Goal: Information Seeking & Learning: Learn about a topic

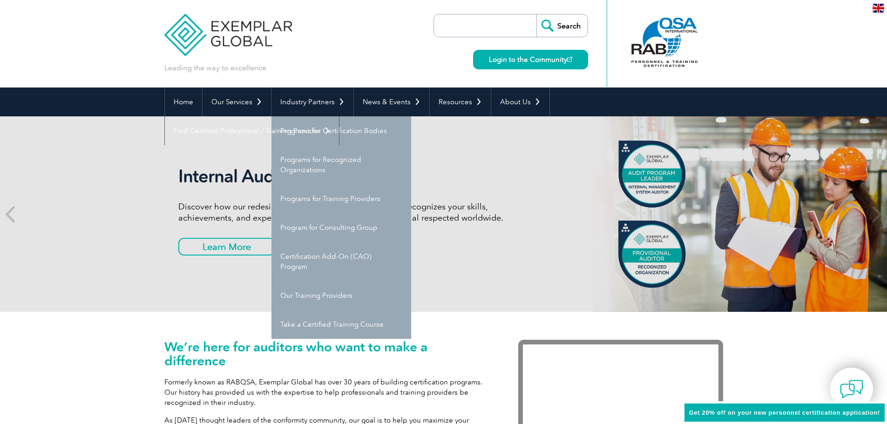
click at [347, 55] on div "Leading the way to excellence Search" at bounding box center [443, 44] width 559 height 88
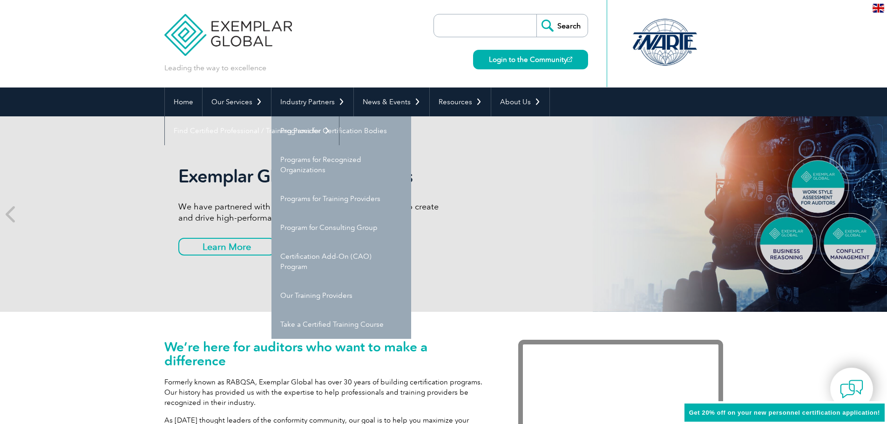
click at [309, 48] on div "Leading the way to excellence Search" at bounding box center [443, 44] width 559 height 88
click at [47, 254] on div "Exemplar Global Assessments We have partnered with TalentClick to give you a ne…" at bounding box center [443, 214] width 887 height 196
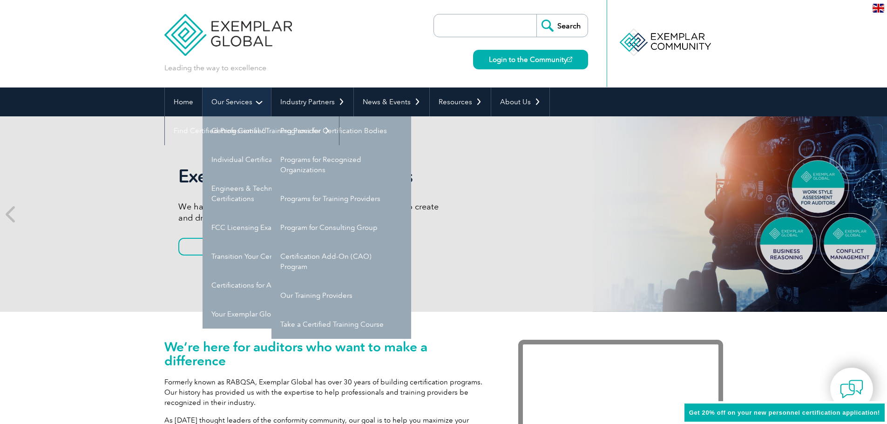
click at [232, 107] on link "Our Services" at bounding box center [237, 102] width 68 height 29
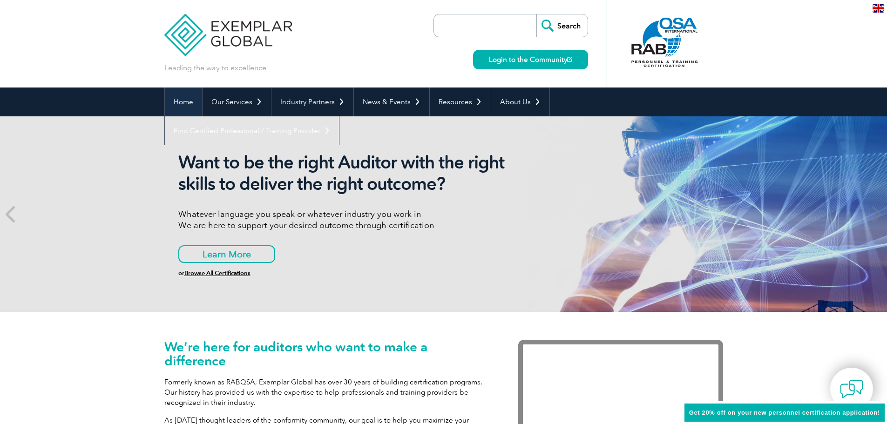
click at [186, 93] on link "Home" at bounding box center [183, 102] width 37 height 29
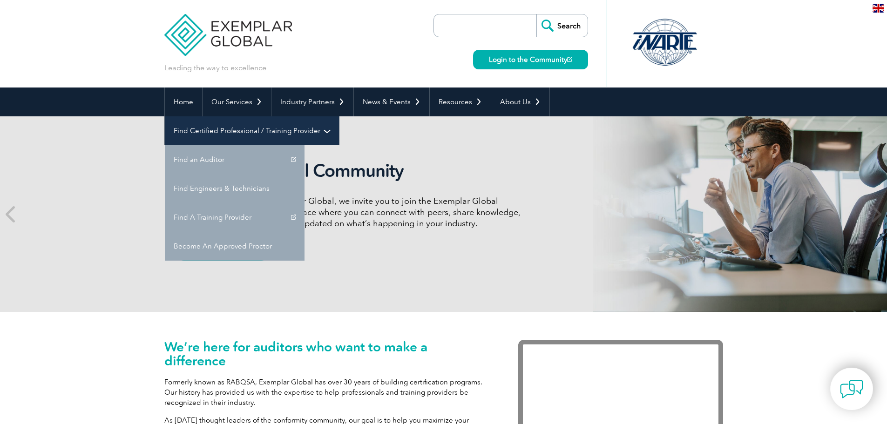
click at [339, 116] on link "Find Certified Professional / Training Provider" at bounding box center [252, 130] width 174 height 29
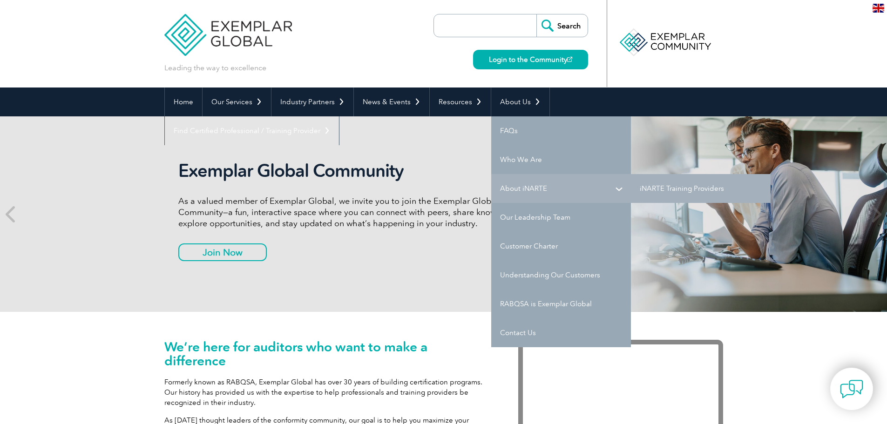
click at [510, 188] on link "About iNARTE" at bounding box center [561, 188] width 140 height 29
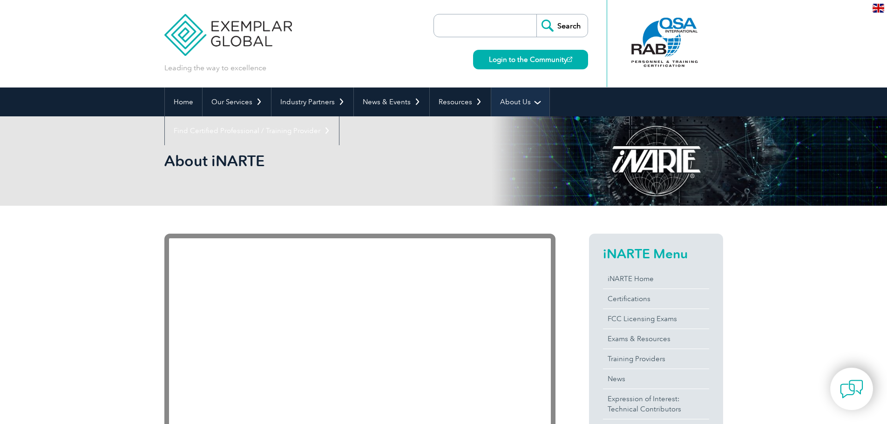
click at [536, 101] on link "About Us" at bounding box center [520, 102] width 58 height 29
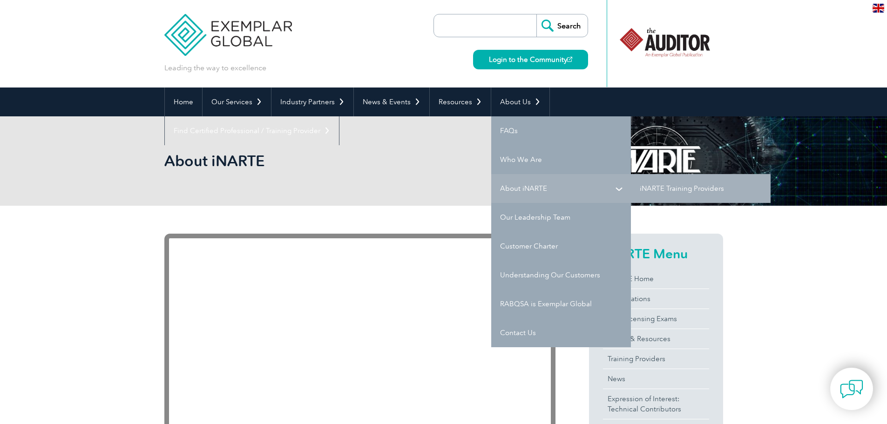
click at [620, 189] on link "About iNARTE" at bounding box center [561, 188] width 140 height 29
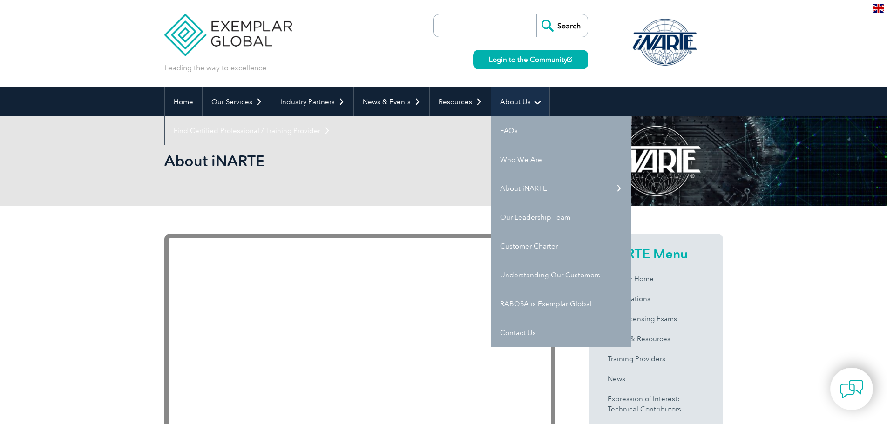
click at [517, 102] on link "About Us" at bounding box center [520, 102] width 58 height 29
click at [513, 156] on link "Who We Are" at bounding box center [561, 159] width 140 height 29
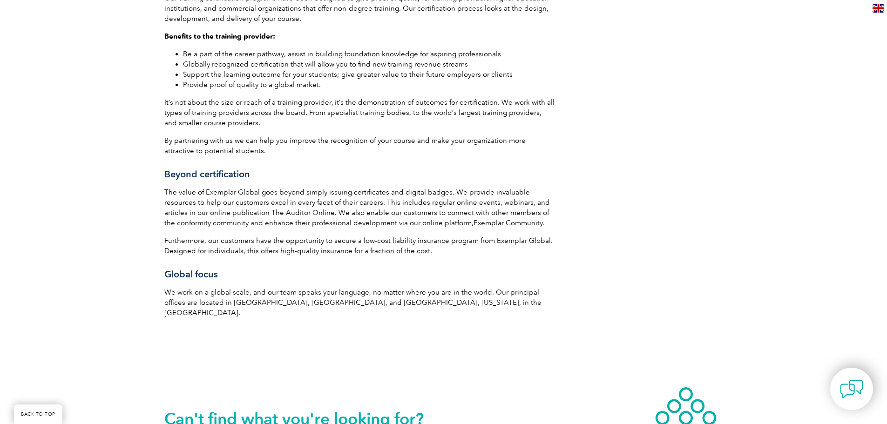
scroll to position [1304, 0]
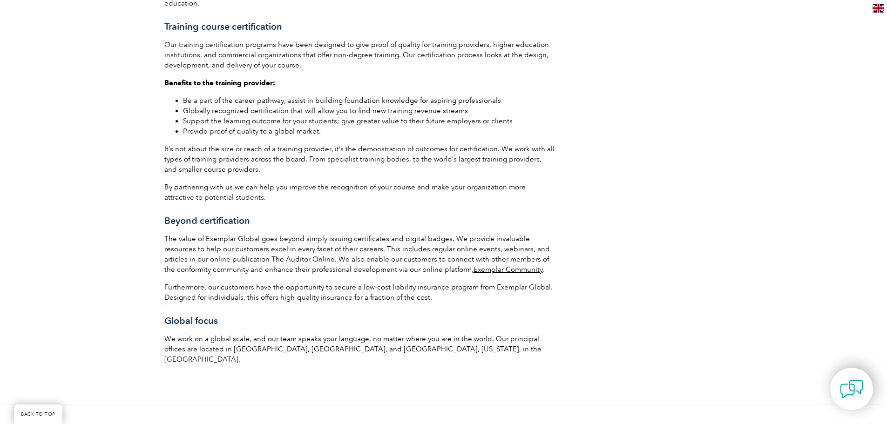
click at [233, 250] on p "The value of Exemplar Global goes beyond simply issuing certificates and digita…" at bounding box center [359, 254] width 391 height 41
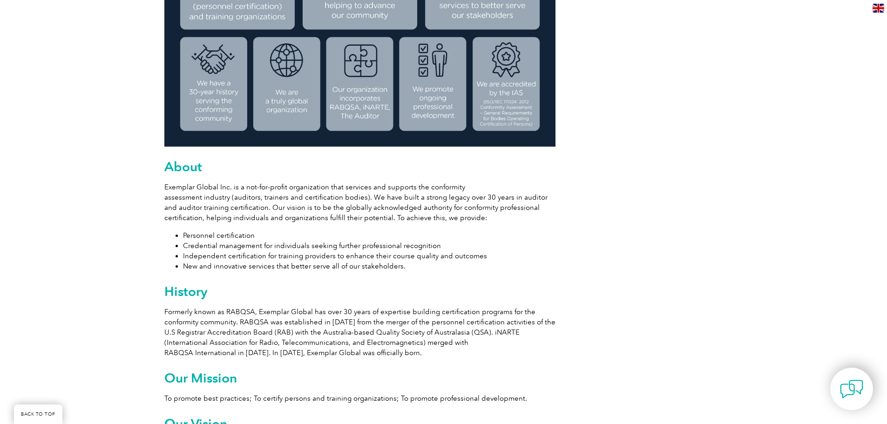
scroll to position [466, 0]
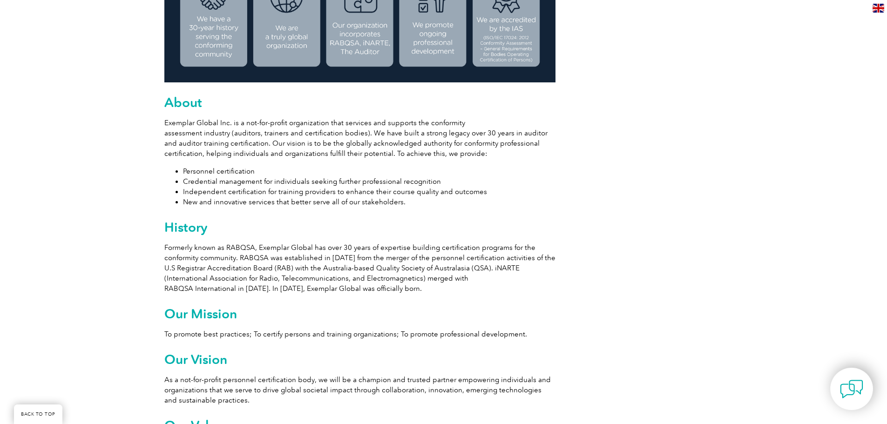
click at [277, 272] on p "Formerly known as RABQSA, Exemplar Global has over 30 years of expertise buildi…" at bounding box center [359, 268] width 391 height 51
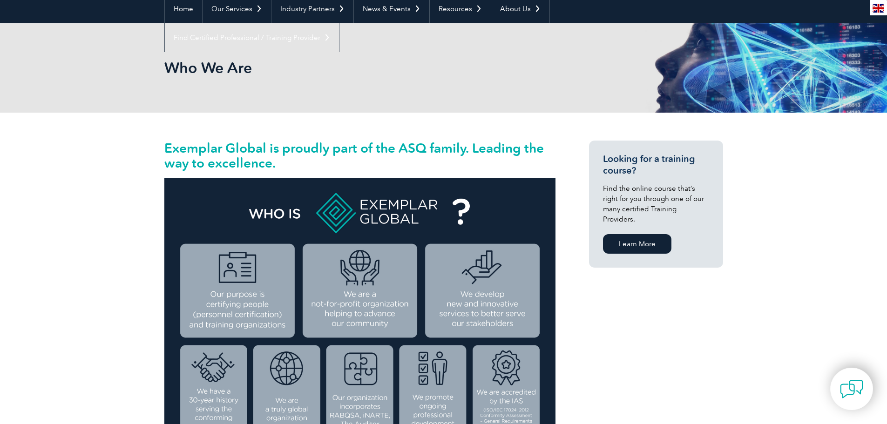
scroll to position [0, 0]
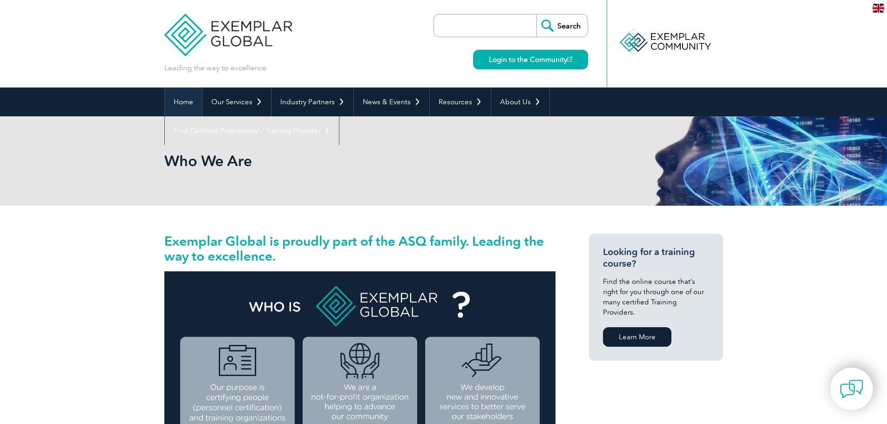
click at [191, 105] on link "Home" at bounding box center [183, 102] width 37 height 29
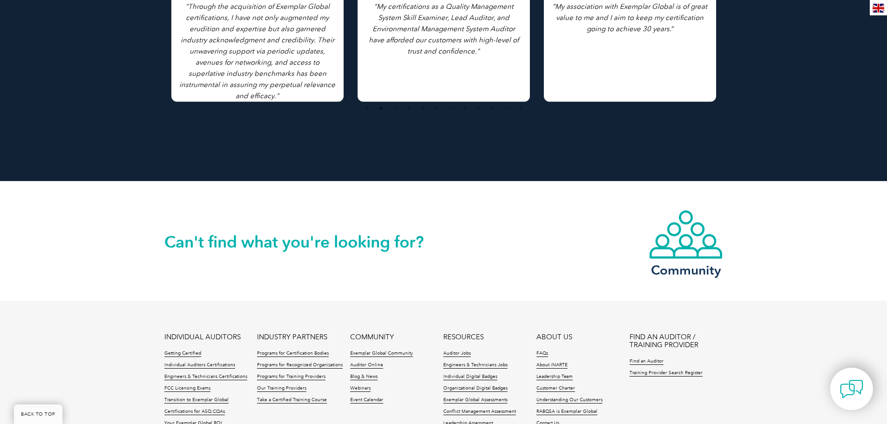
scroll to position [2127, 0]
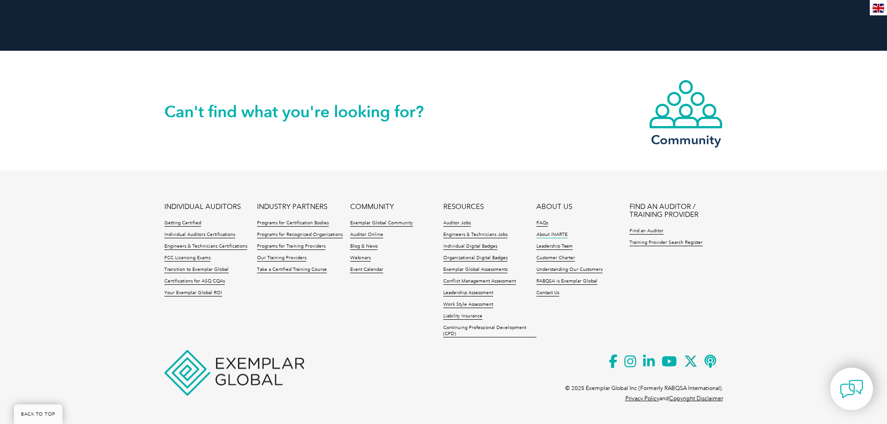
click at [543, 236] on link "About iNARTE" at bounding box center [551, 235] width 31 height 7
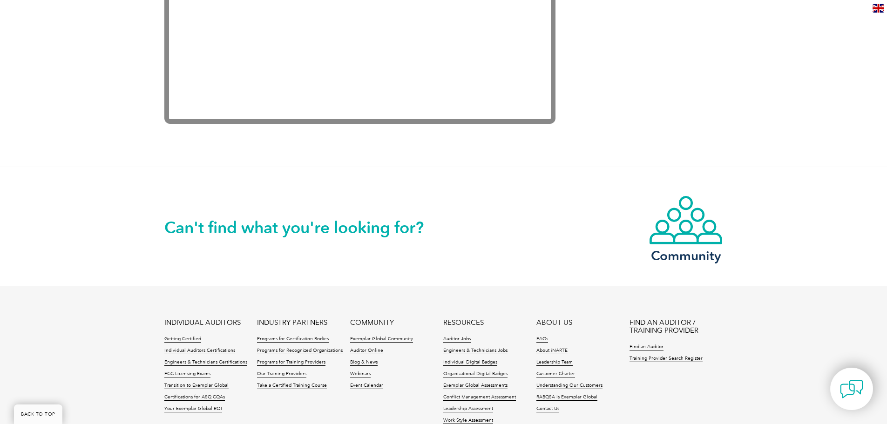
scroll to position [1978, 0]
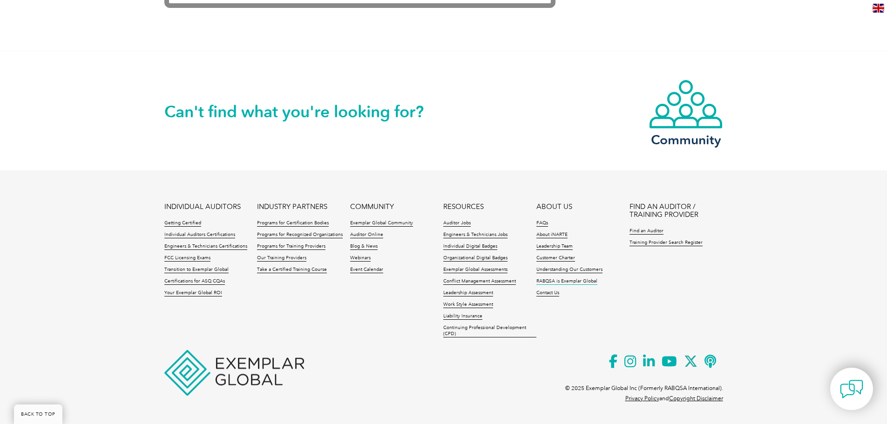
click at [564, 278] on link "RABQSA is Exemplar Global" at bounding box center [566, 281] width 61 height 7
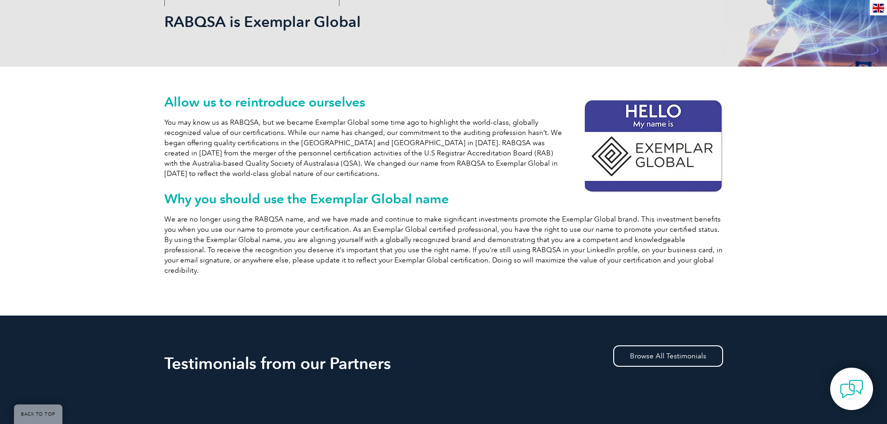
scroll to position [140, 0]
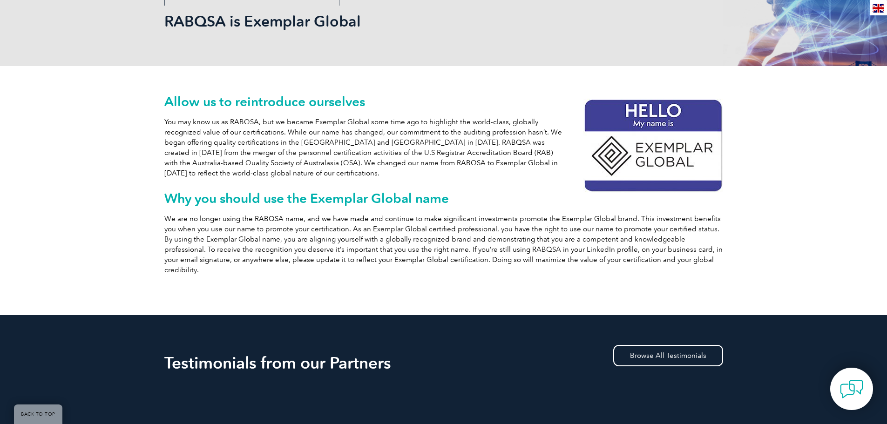
click at [263, 218] on p "We are no longer using the RABQSA name, and we have made and continue to make s…" at bounding box center [443, 244] width 559 height 61
drag, startPoint x: 252, startPoint y: 216, endPoint x: 300, endPoint y: 216, distance: 48.4
click at [300, 216] on p "We are no longer using the RABQSA name, and we have made and continue to make s…" at bounding box center [443, 244] width 559 height 61
click at [313, 236] on p "We are no longer using the RABQSA name, and we have made and continue to make s…" at bounding box center [443, 244] width 559 height 61
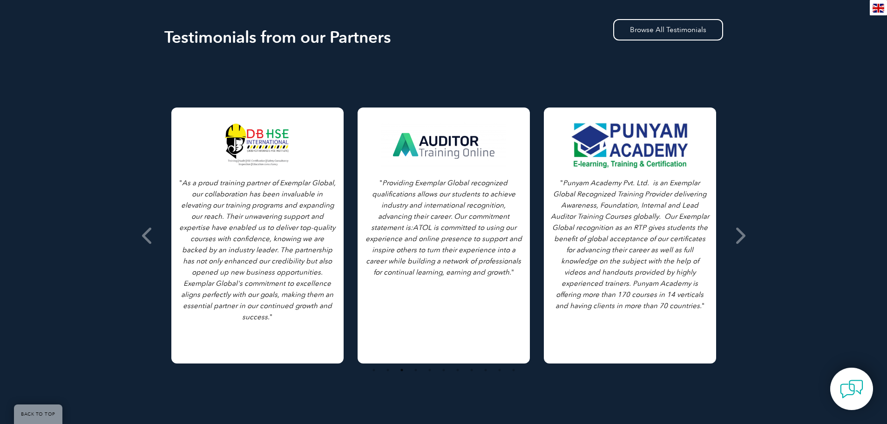
scroll to position [279, 0]
